Goal: Contribute content: Contribute content

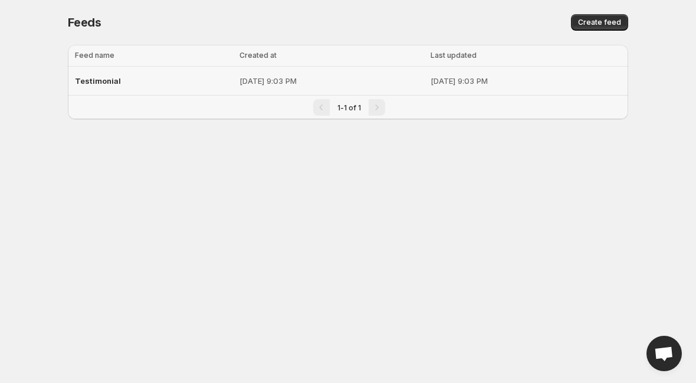
click at [236, 80] on td "[DATE] 9:03 PM" at bounding box center [331, 81] width 191 height 29
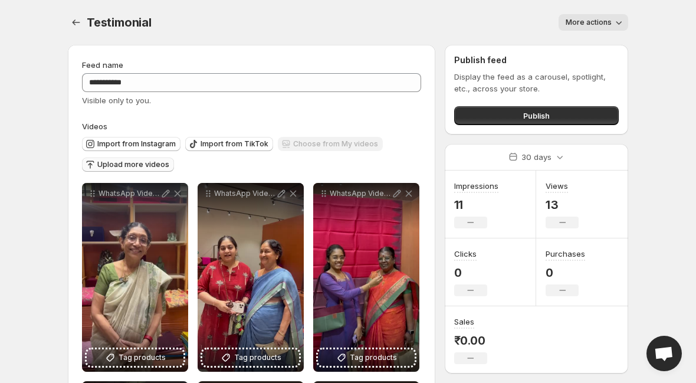
click at [127, 163] on span "Upload more videos" at bounding box center [133, 164] width 72 height 9
click at [125, 166] on span "Upload more videos" at bounding box center [133, 164] width 72 height 9
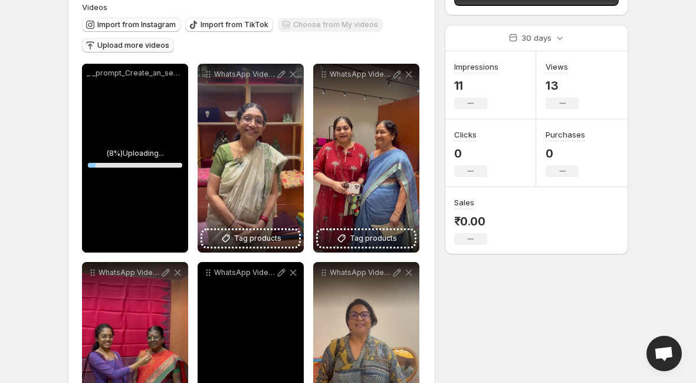
scroll to position [119, 0]
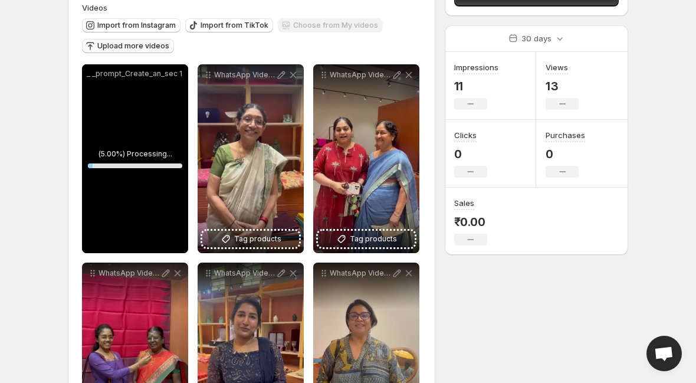
click at [189, 73] on div "**********" at bounding box center [251, 356] width 339 height 585
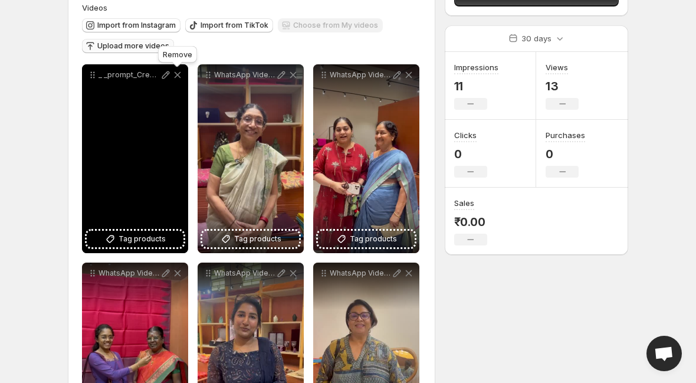
click at [178, 75] on icon at bounding box center [178, 75] width 6 height 6
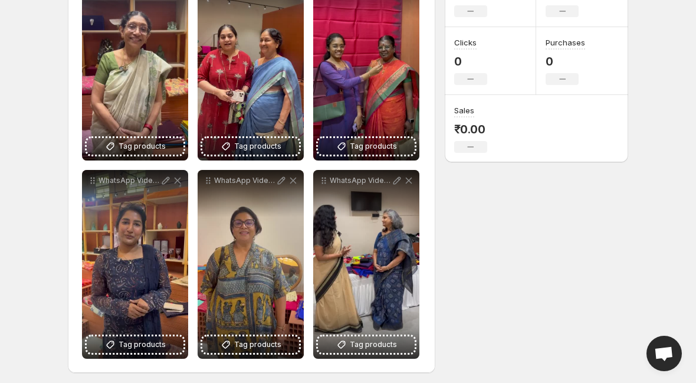
scroll to position [216, 0]
